Goal: Task Accomplishment & Management: Complete application form

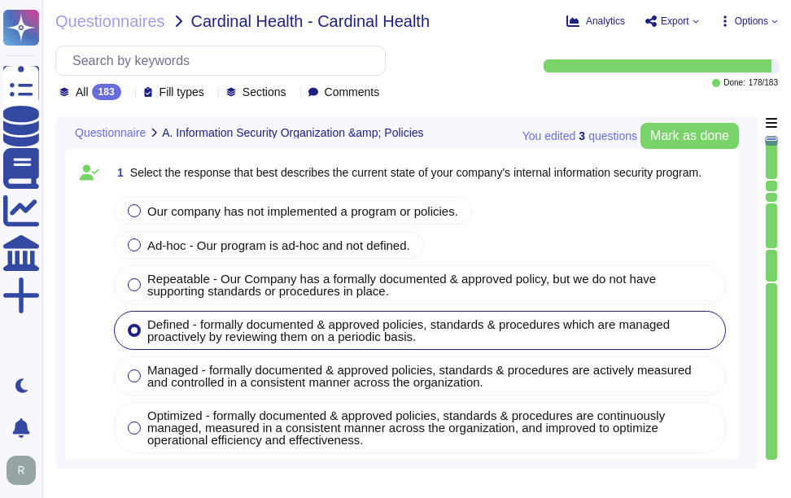
type textarea "Our company has a comprehensive internal information security program that incl…"
type textarea "Our company's mobile device policy includes several key components to ensure se…"
type textarea "Yes, our organization has implemented and documented a comprehensive informatio…"
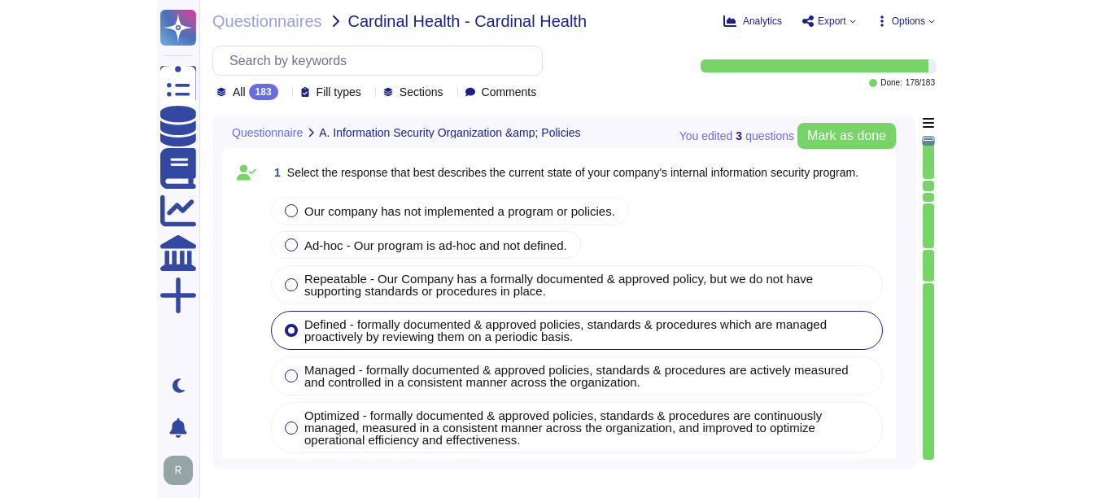
scroll to position [609, 0]
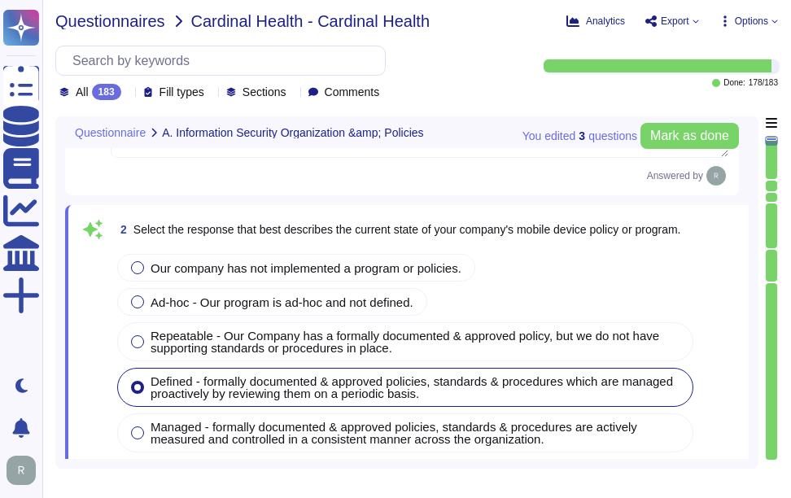
click at [105, 28] on span "Questionnaires" at bounding box center [110, 21] width 110 height 16
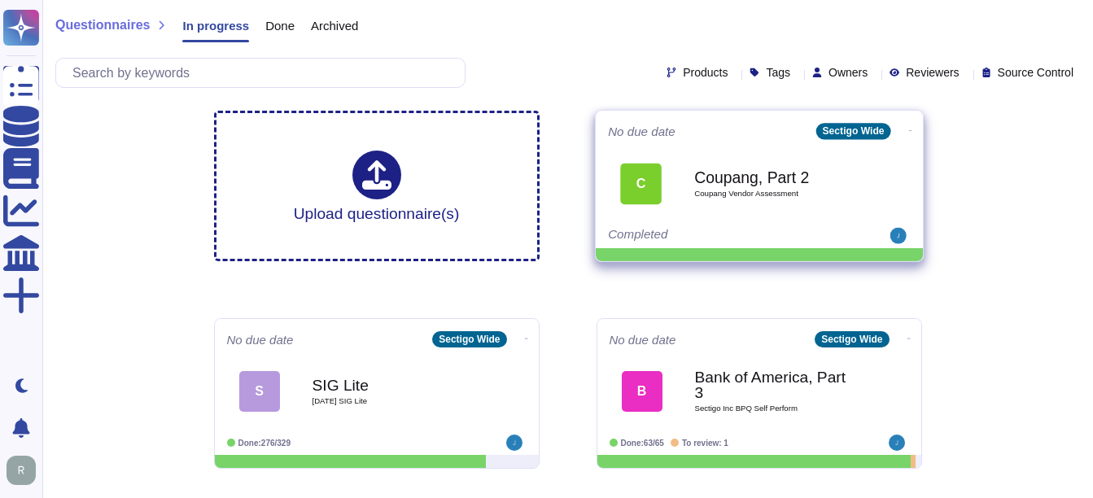
click at [749, 190] on span "Coupang Vendor Assessment" at bounding box center [776, 194] width 164 height 8
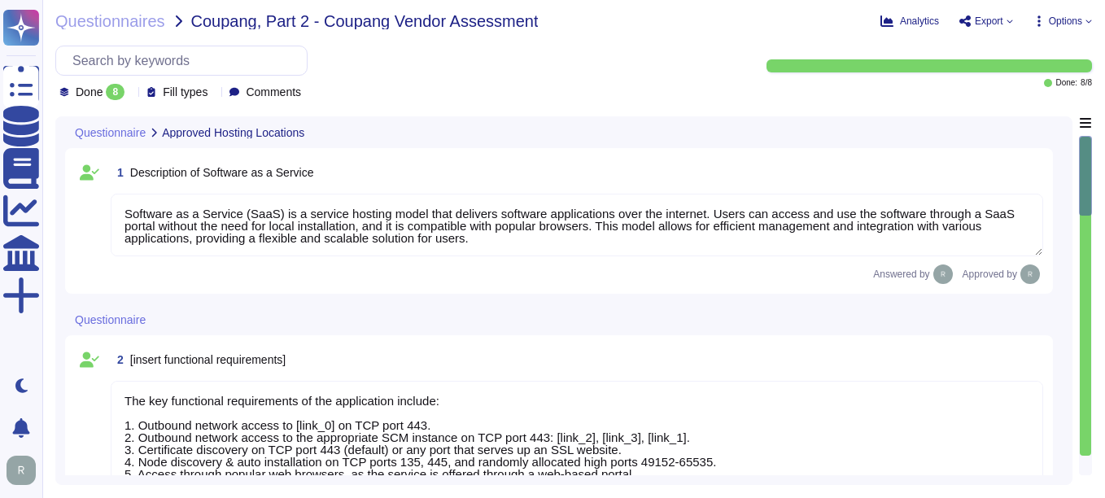
type textarea "Software as a Service (SaaS) is a service hosting model that delivers software …"
type textarea "The key functional requirements of the application include: 1. Outbound network…"
type textarea "None. Our SCM is a SaaS offering that can be accessed through the internet via …"
type textarea "[URL][DOMAIN_NAME] [URL][DOMAIN_NAME]"
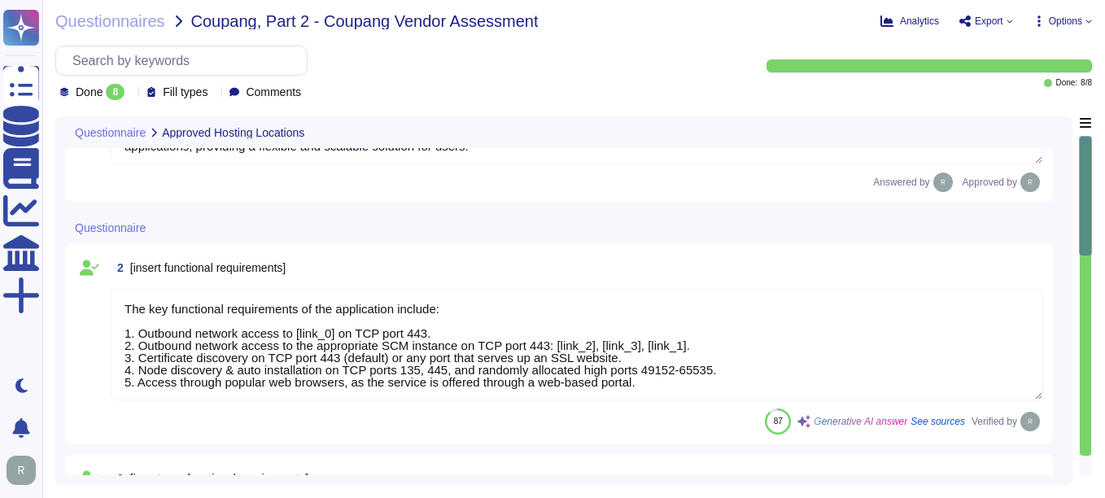
type textarea "- [GEOGRAPHIC_DATA], [US_STATE], [GEOGRAPHIC_DATA] - [GEOGRAPHIC_DATA] - [GEOGR…"
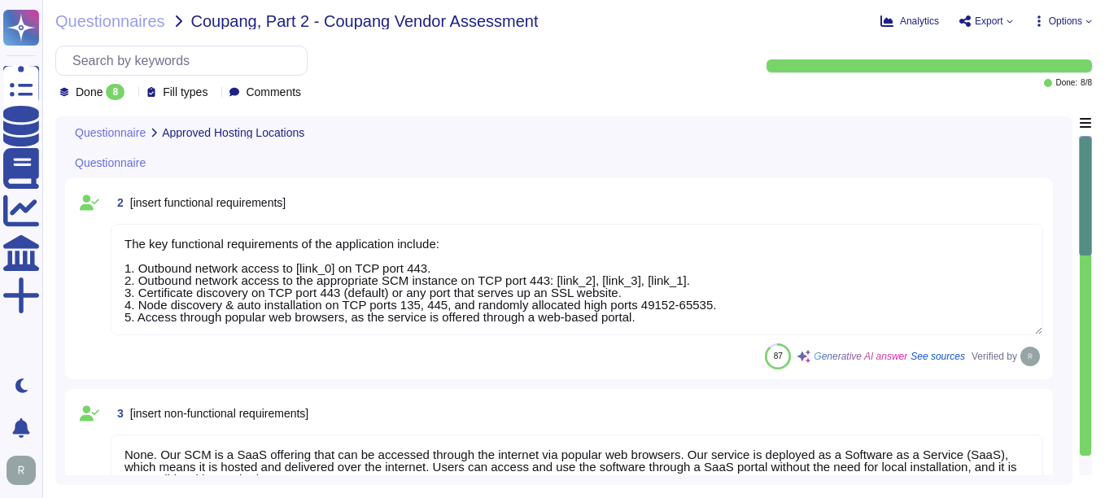
scroll to position [163, 0]
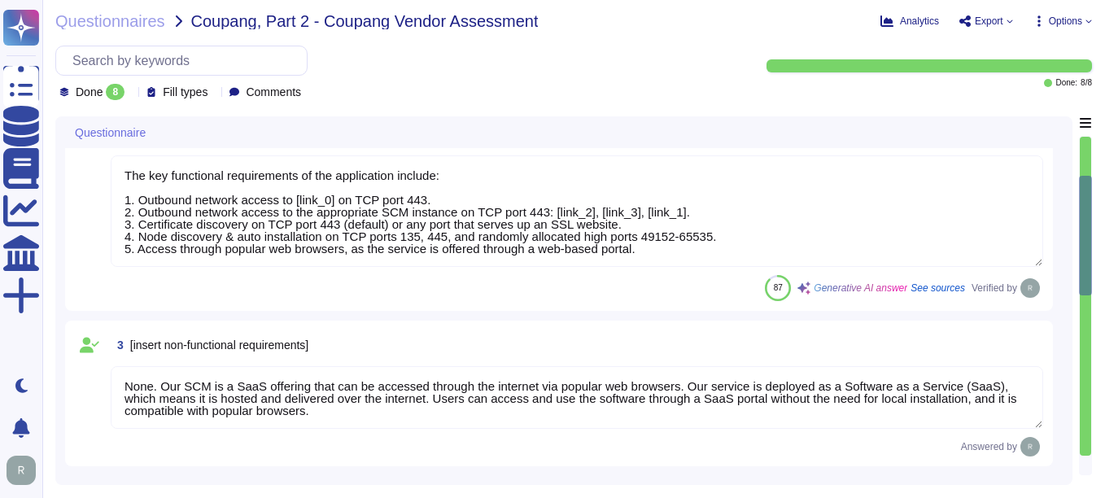
type textarea "Software/Training Documentation: 1. Administrator guide to SCM 2. Online docume…"
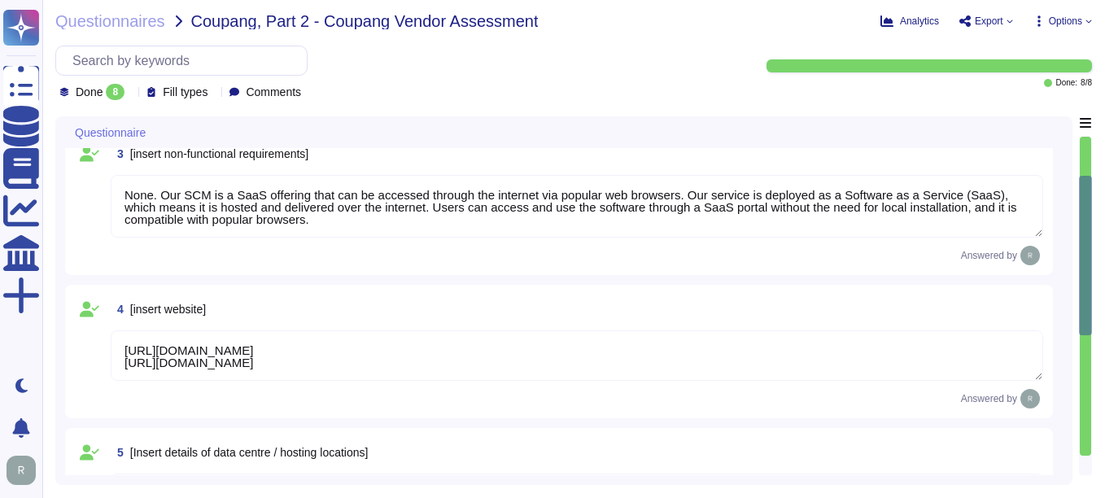
scroll to position [2, 0]
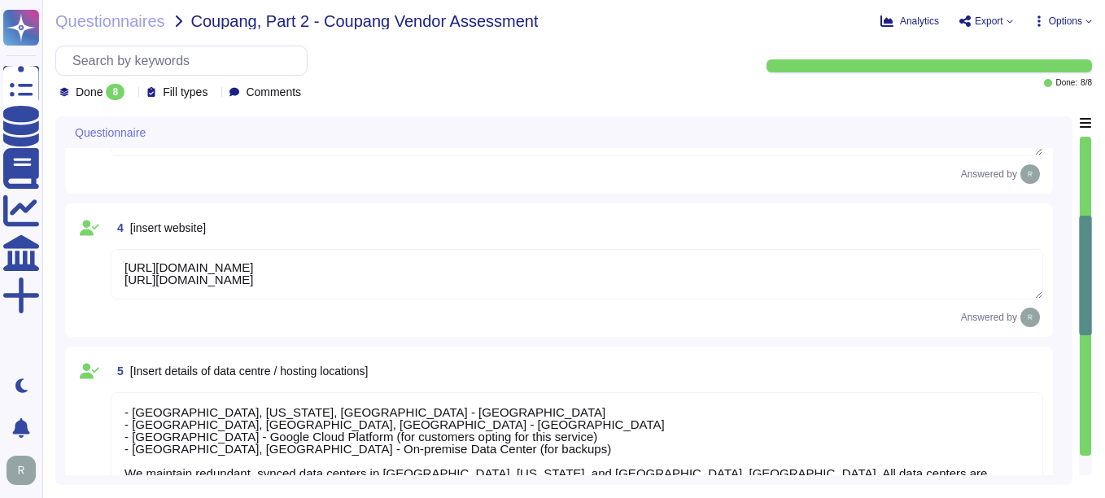
type textarea "We use open-source software and libraries, and we routinely scan for vulnerabil…"
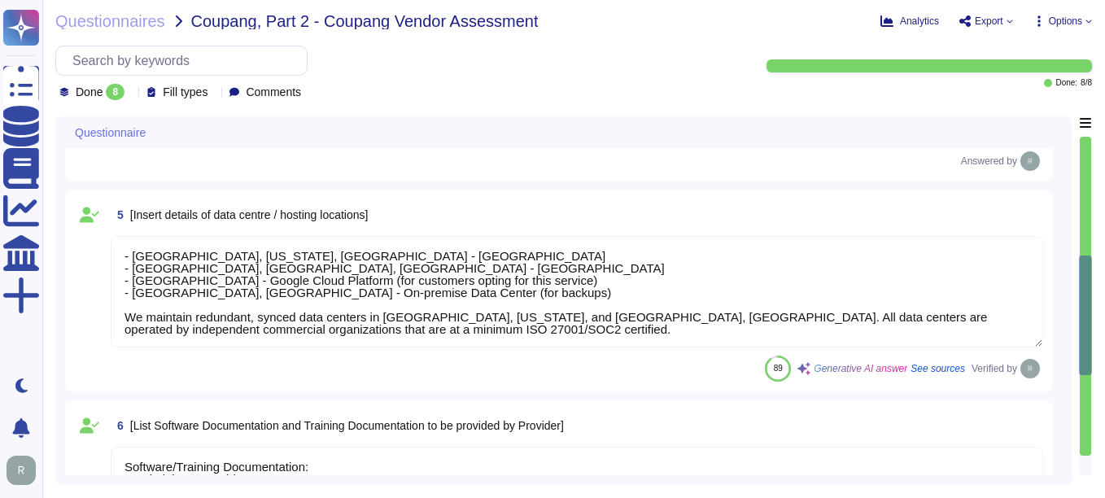
scroll to position [651, 0]
type textarea "1. Administrator guide to SCM 2. Online documentation available in the knowledg…"
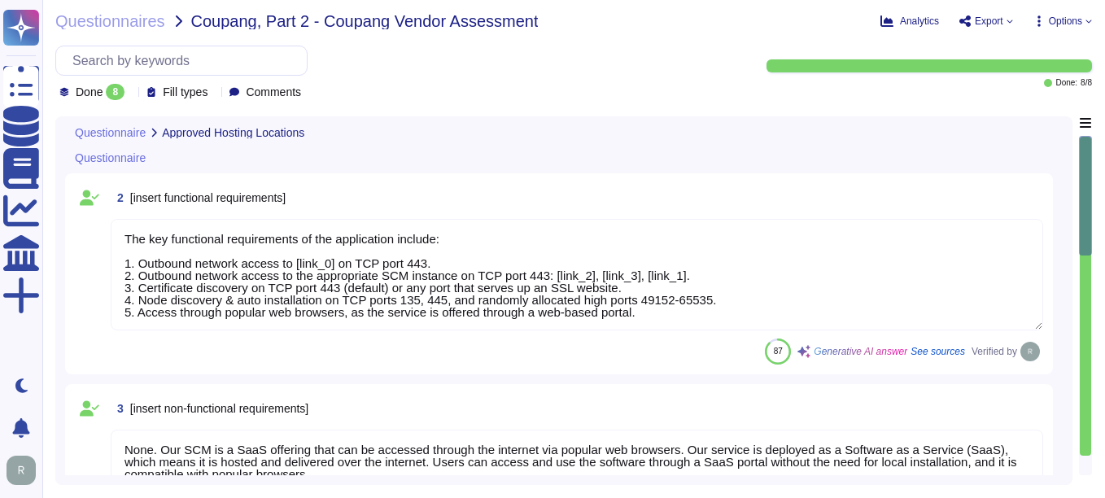
type textarea "Software as a Service (SaaS) is a service hosting model that delivers software …"
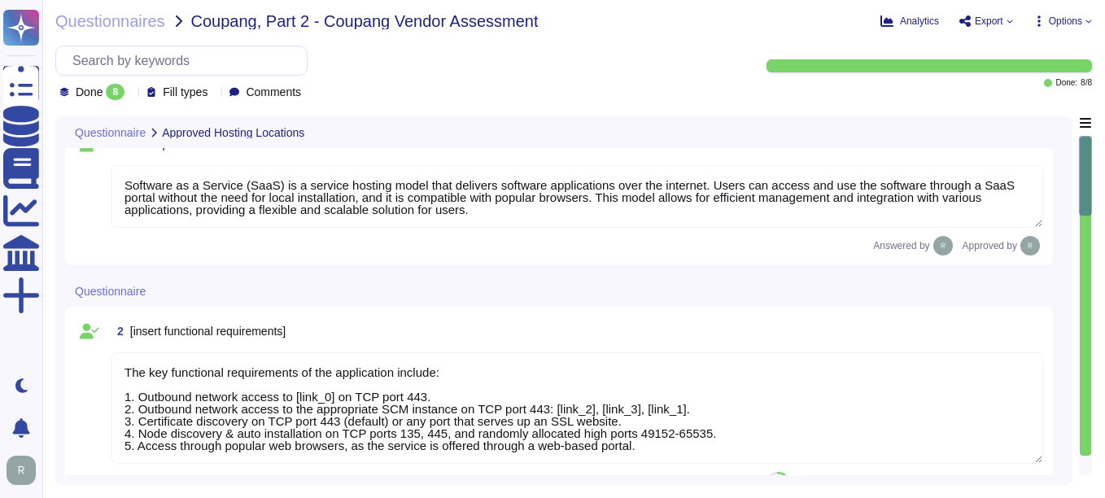
scroll to position [0, 0]
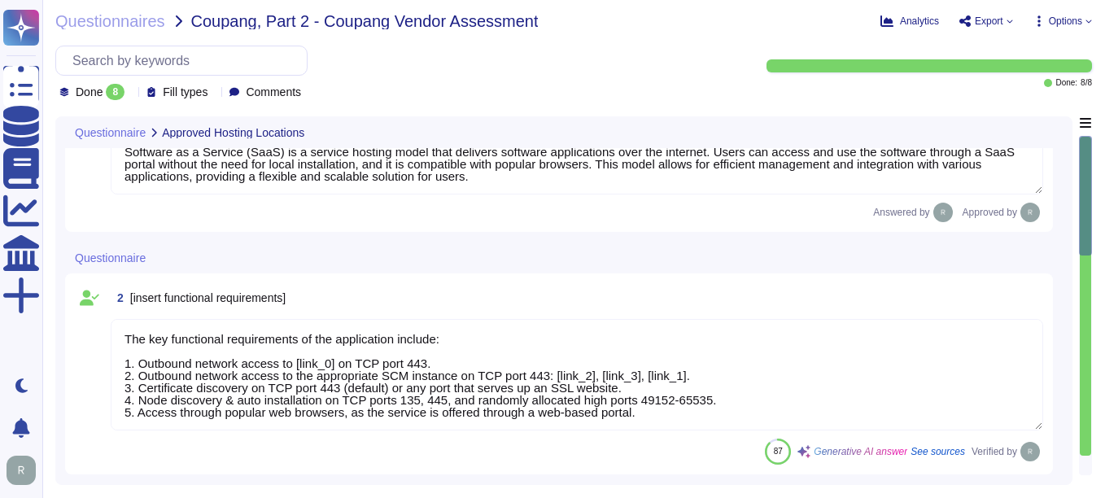
type textarea "- [GEOGRAPHIC_DATA], [US_STATE], [GEOGRAPHIC_DATA] - [GEOGRAPHIC_DATA] - [GEOGR…"
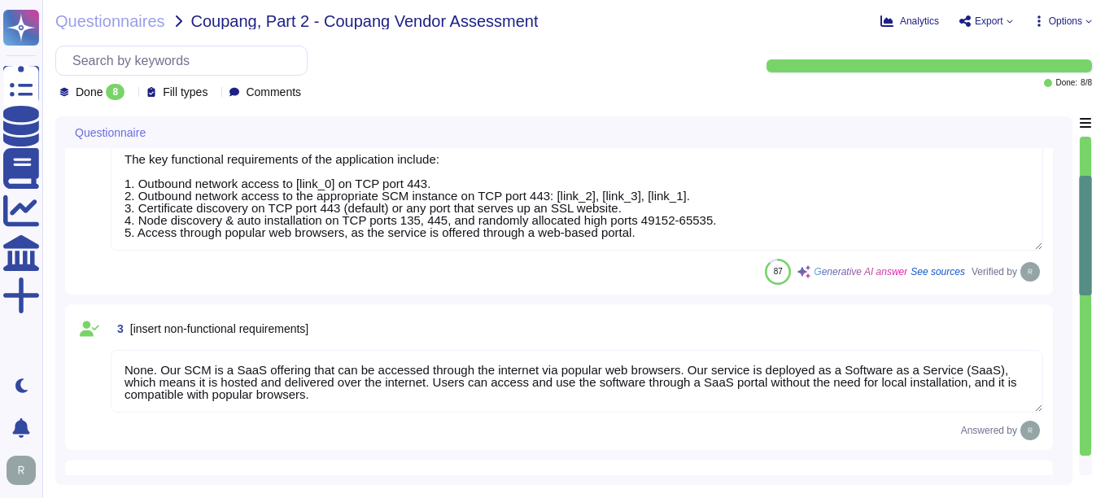
type textarea "Software/Training Documentation: 1. Administrator guide to SCM 2. Online docume…"
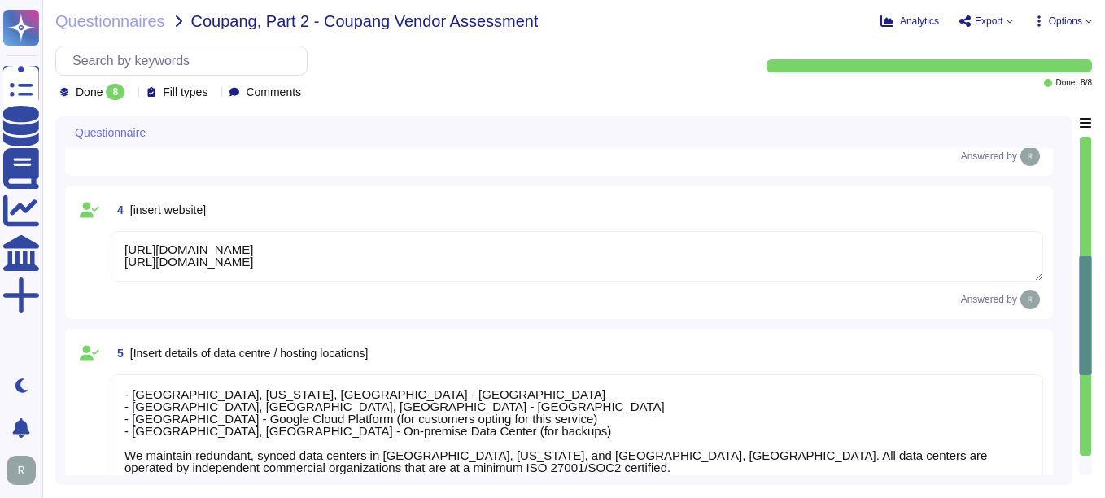
type textarea "We use open-source software and libraries, and we routinely scan for vulnerabil…"
type textarea "1. Administrator guide to SCM 2. Online documentation available in the knowledg…"
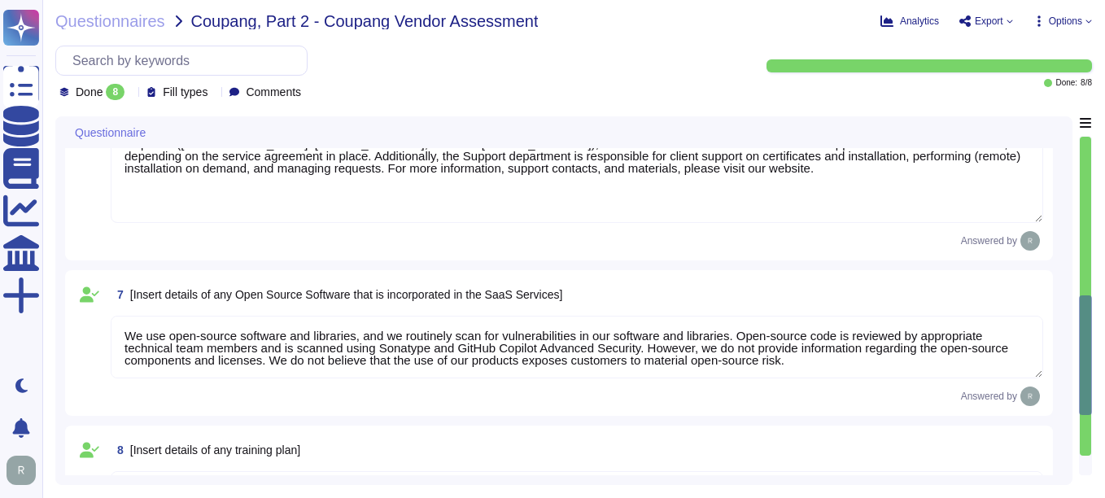
type textarea "None. Our SCM is a SaaS offering that can be accessed through the internet via …"
type textarea "[URL][DOMAIN_NAME] [URL][DOMAIN_NAME]"
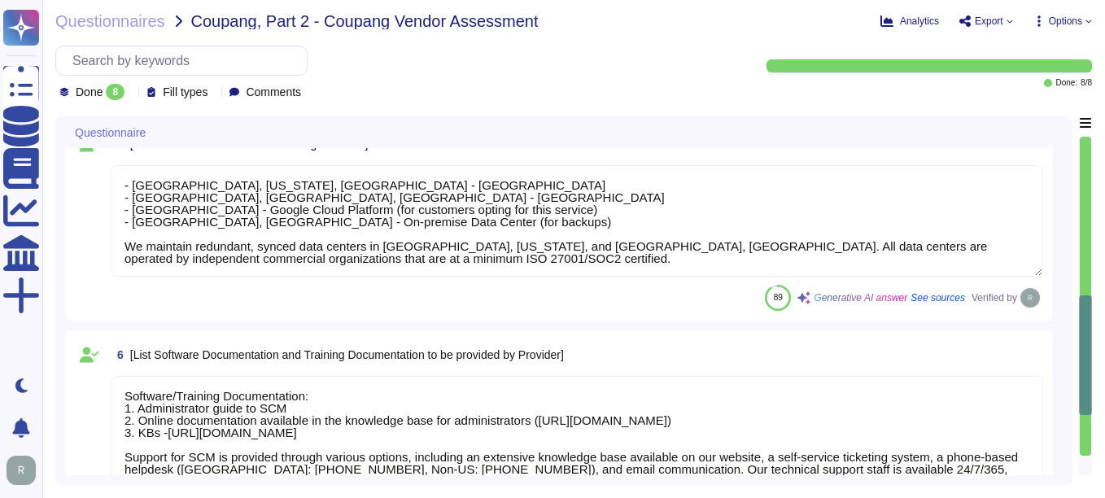
scroll to position [644, 0]
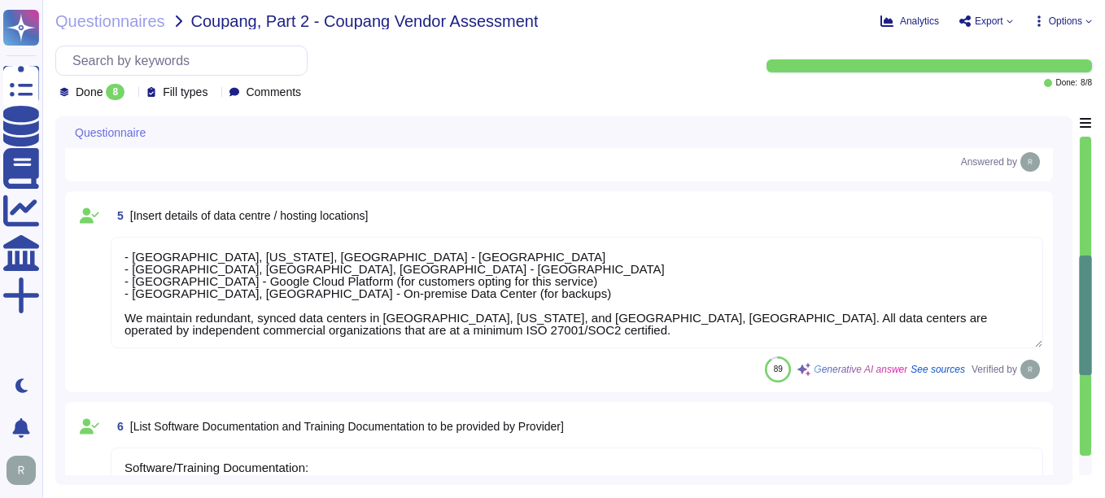
type textarea "The key functional requirements of the application include: 1. Outbound network…"
